Goal: Transaction & Acquisition: Purchase product/service

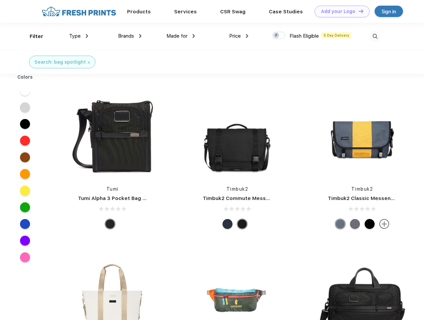
click at [339, 11] on link "Add your Logo Design Tool" at bounding box center [341, 12] width 55 height 12
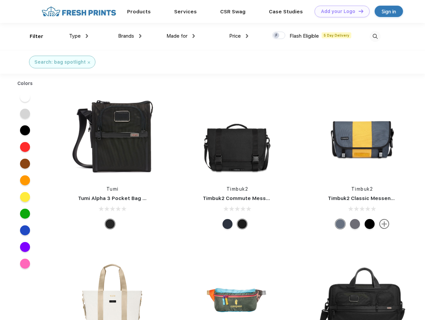
click at [0, 0] on div "Design Tool" at bounding box center [0, 0] width 0 height 0
click at [358, 11] on link "Add your Logo Design Tool" at bounding box center [341, 12] width 55 height 12
click at [32, 36] on div "Filter" at bounding box center [37, 37] width 14 height 8
click at [79, 36] on span "Type" at bounding box center [75, 36] width 12 height 6
click at [130, 36] on span "Brands" at bounding box center [126, 36] width 16 height 6
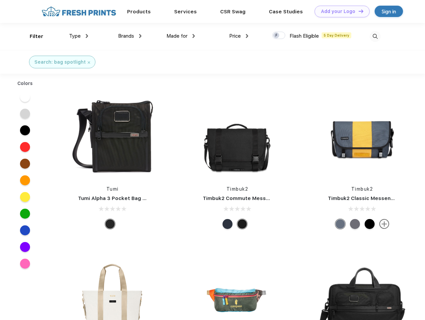
click at [181, 36] on span "Made for" at bounding box center [176, 36] width 21 height 6
click at [239, 36] on span "Price" at bounding box center [235, 36] width 12 height 6
click at [279, 36] on div at bounding box center [278, 35] width 13 height 7
click at [276, 36] on input "checkbox" at bounding box center [274, 33] width 4 height 4
click at [375, 36] on img at bounding box center [374, 36] width 11 height 11
